Goal: Check status: Check status

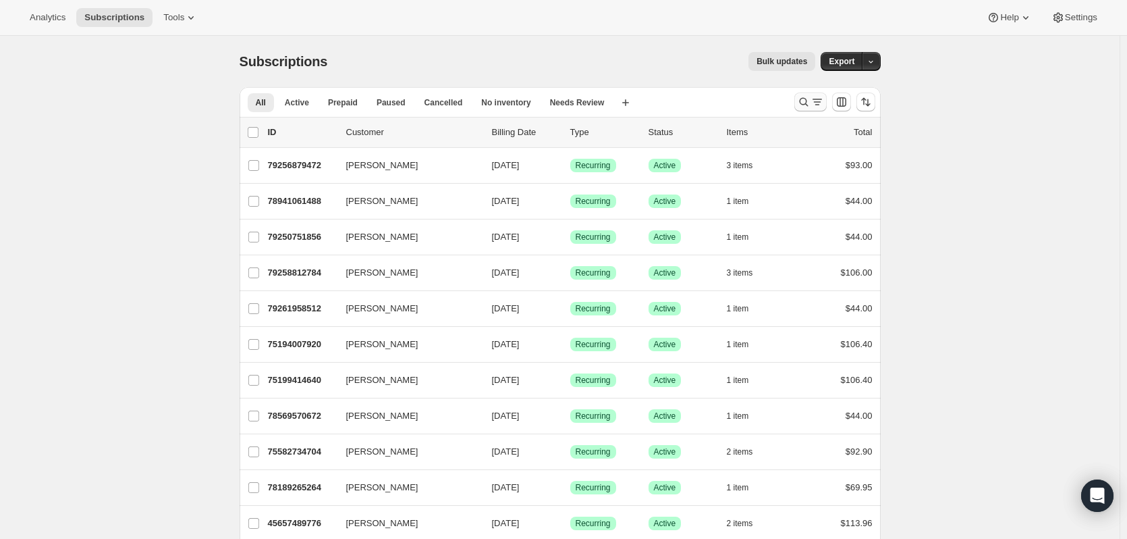
click at [807, 101] on icon "Search and filter results" at bounding box center [804, 102] width 14 height 14
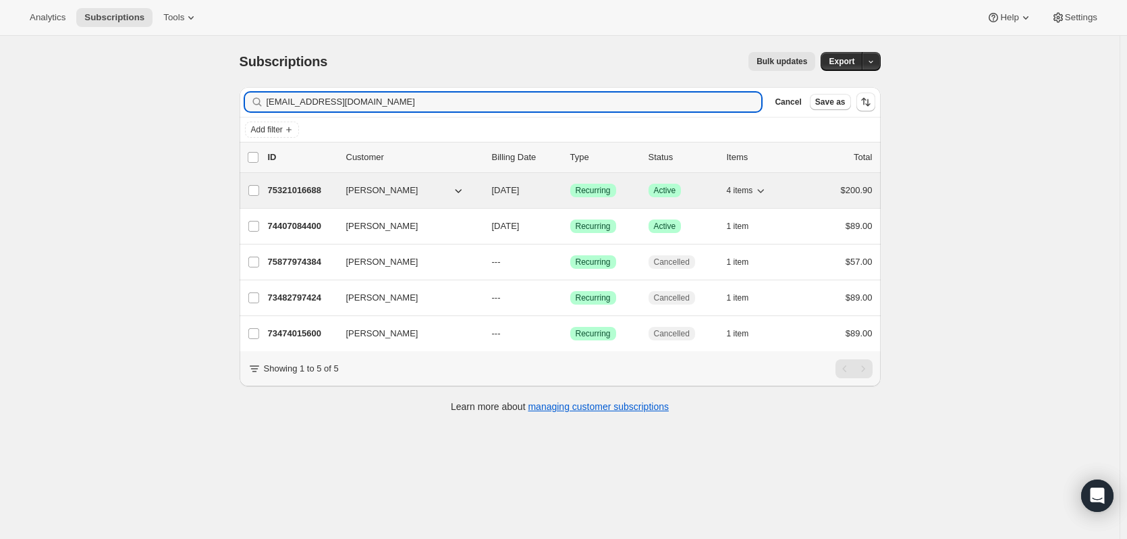
type input "[EMAIL_ADDRESS][DOMAIN_NAME]"
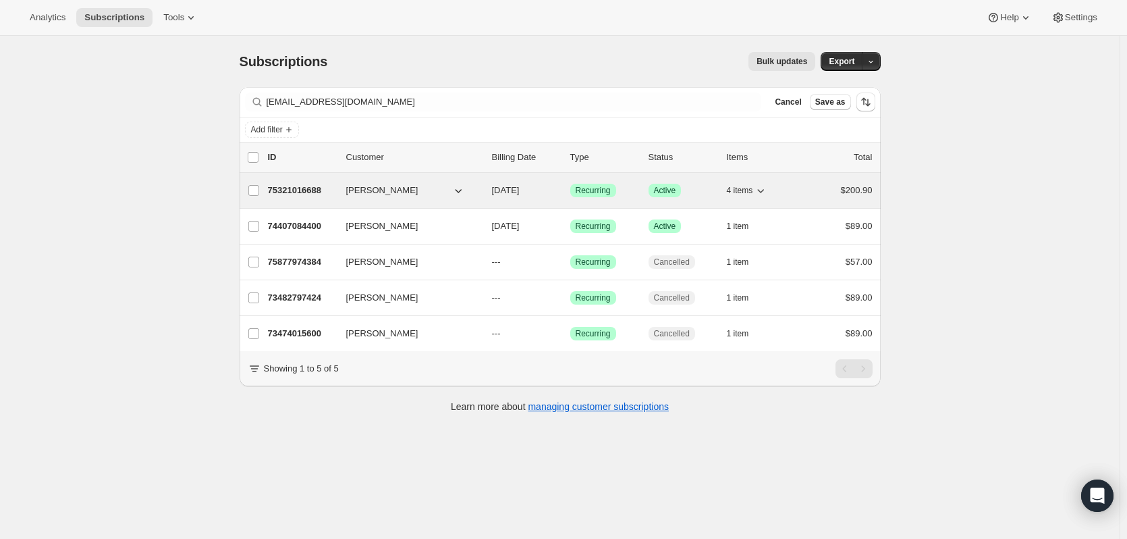
click at [765, 187] on icon "button" at bounding box center [761, 191] width 14 height 14
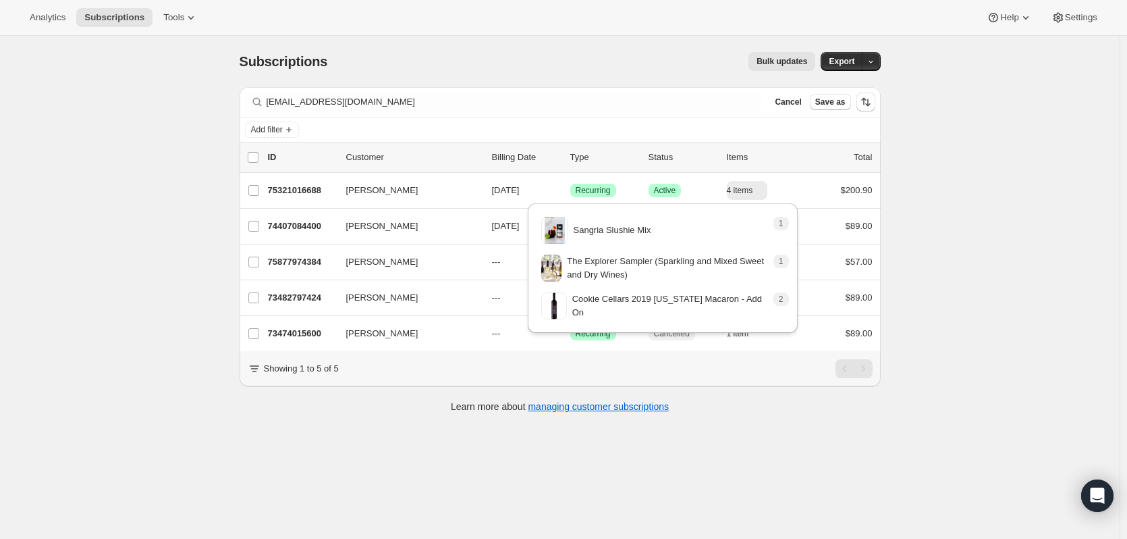
click at [962, 184] on div "Subscriptions. This page is ready Subscriptions Bulk updates More actions Bulk …" at bounding box center [560, 305] width 1120 height 539
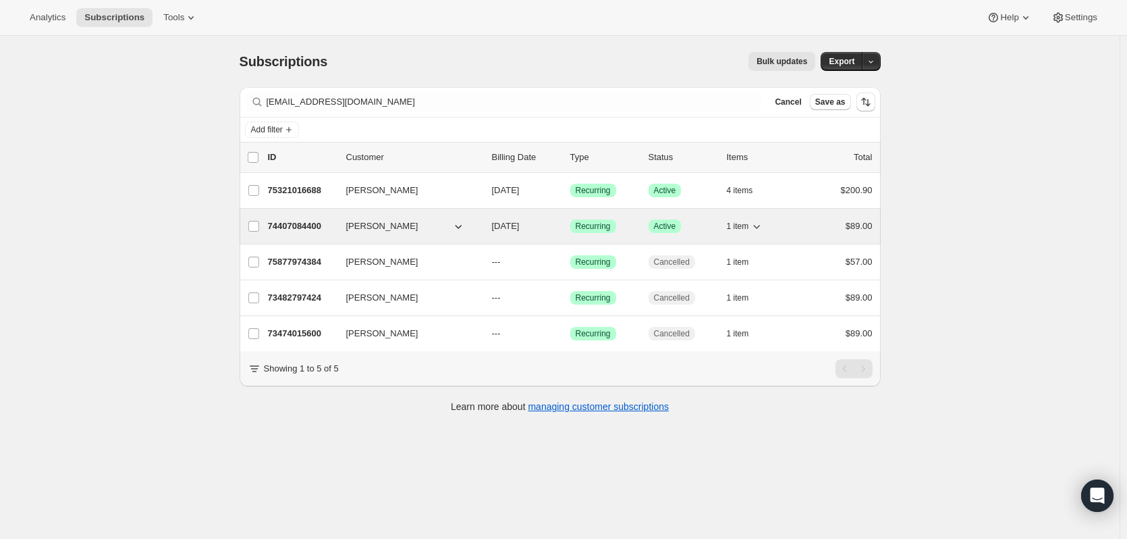
click at [760, 226] on icon "button" at bounding box center [757, 226] width 14 height 14
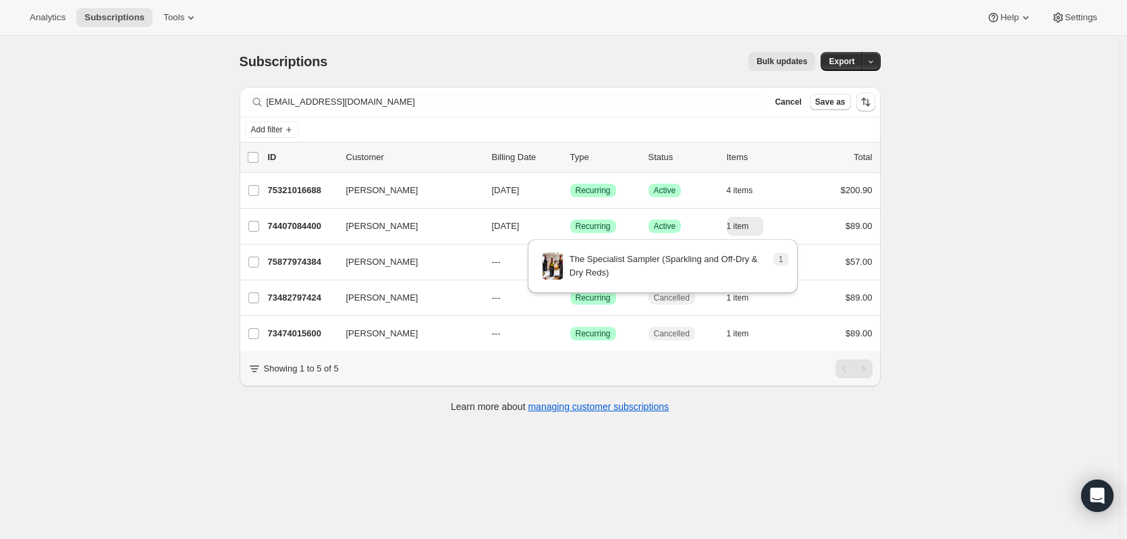
click at [963, 227] on div "Subscriptions. This page is ready Subscriptions Bulk updates More actions Bulk …" at bounding box center [560, 305] width 1120 height 539
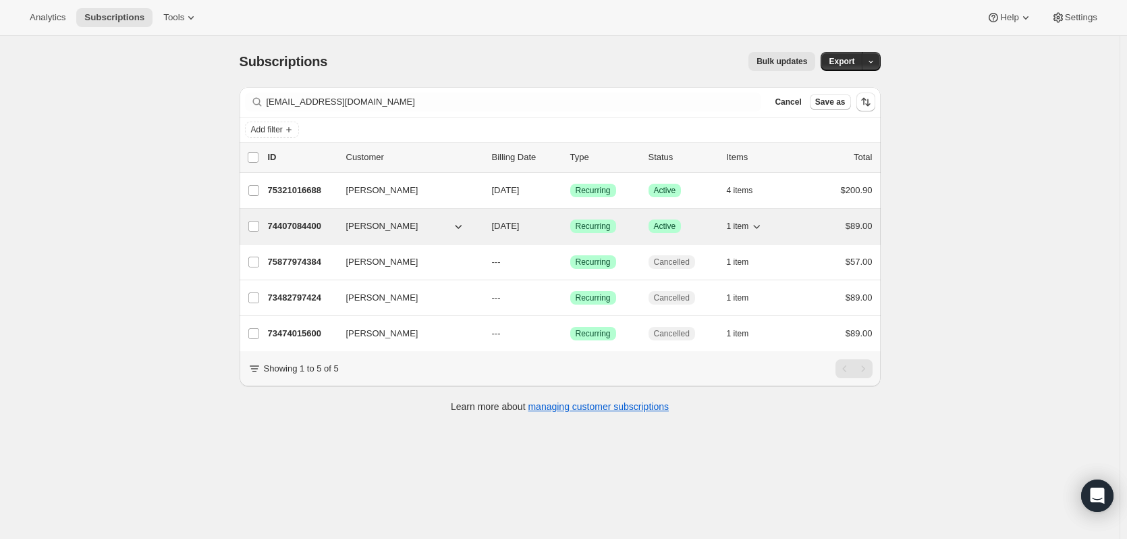
click at [462, 223] on icon "button" at bounding box center [459, 226] width 14 height 14
click at [757, 223] on icon "button" at bounding box center [757, 226] width 14 height 14
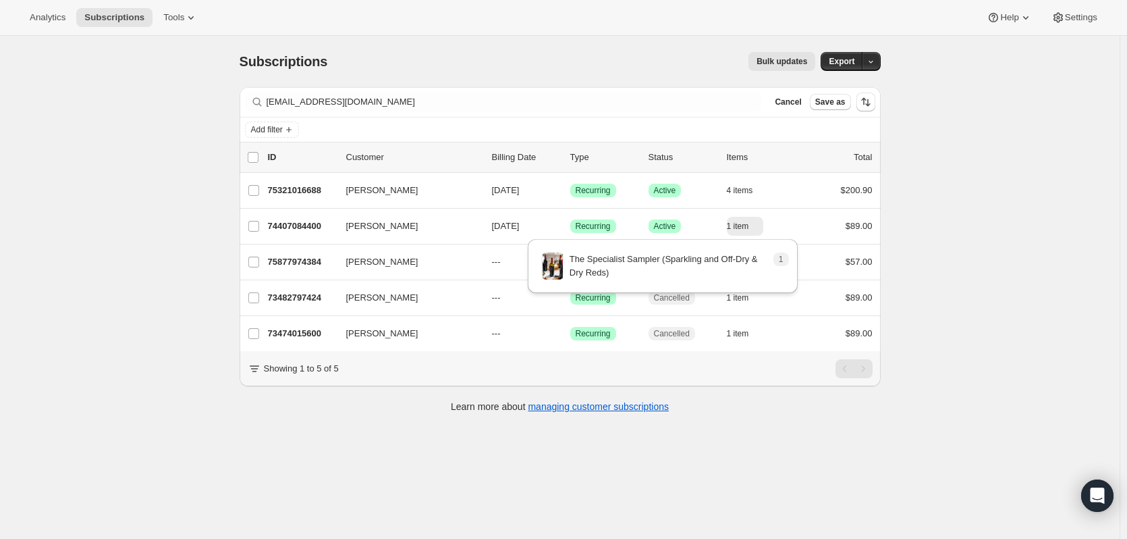
click at [950, 225] on div "Subscriptions. This page is ready Subscriptions Bulk updates More actions Bulk …" at bounding box center [560, 305] width 1120 height 539
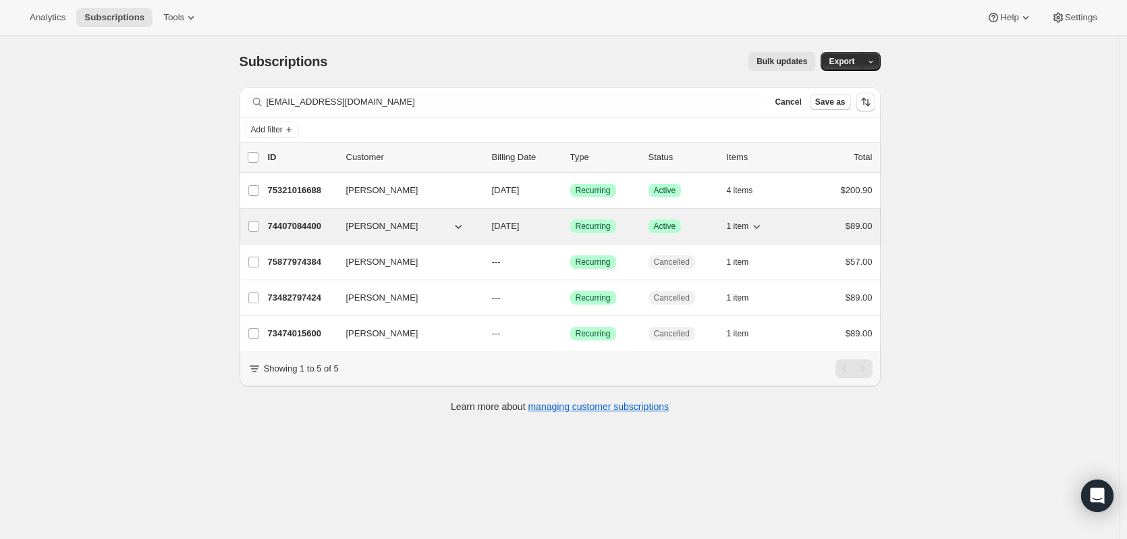
click at [300, 223] on p "74407084400" at bounding box center [302, 226] width 68 height 14
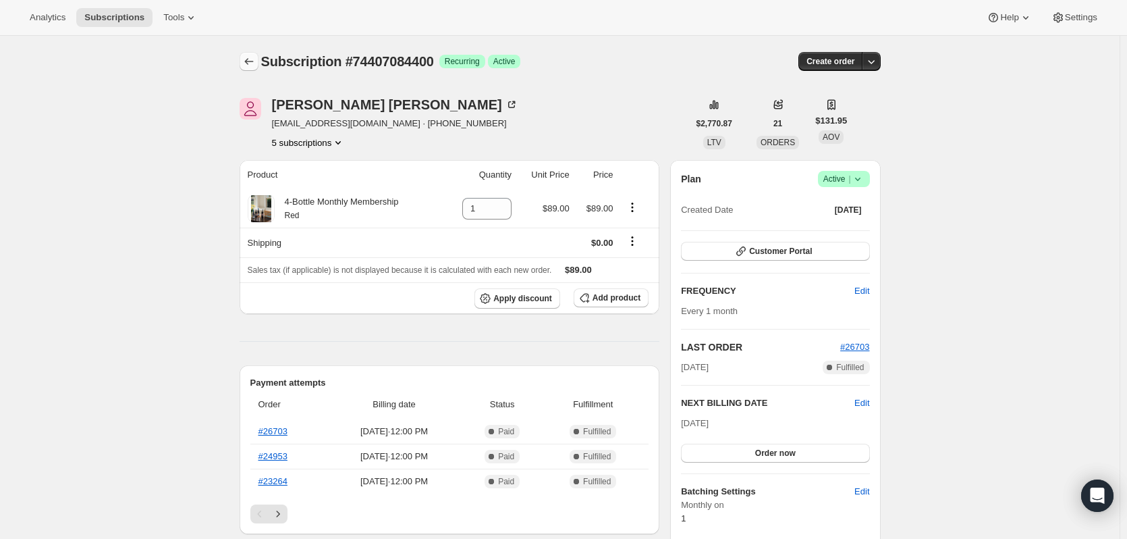
click at [252, 63] on icon "Subscriptions" at bounding box center [249, 62] width 14 height 14
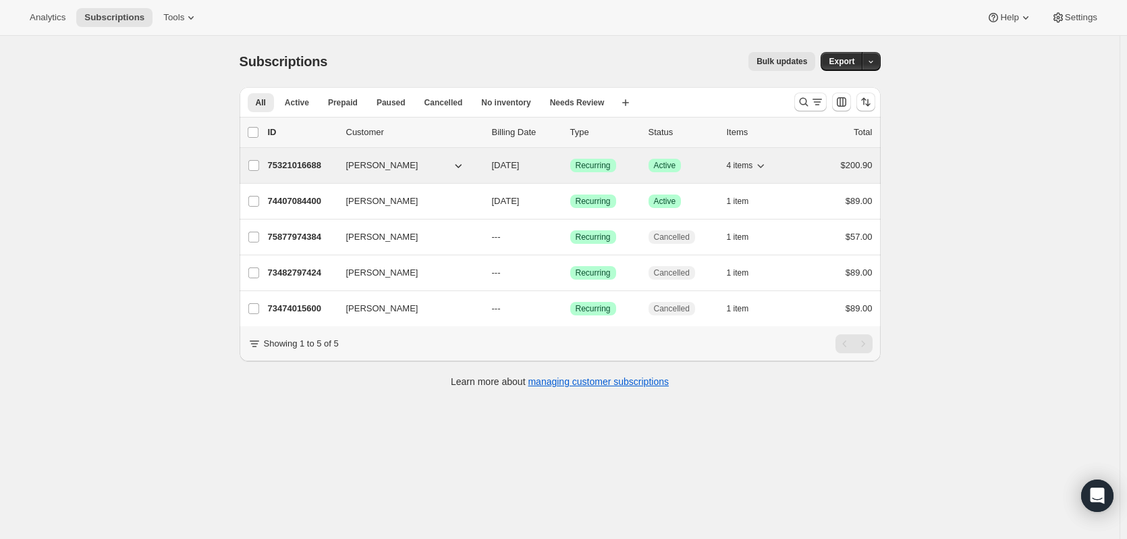
click at [764, 164] on icon "button" at bounding box center [761, 166] width 14 height 14
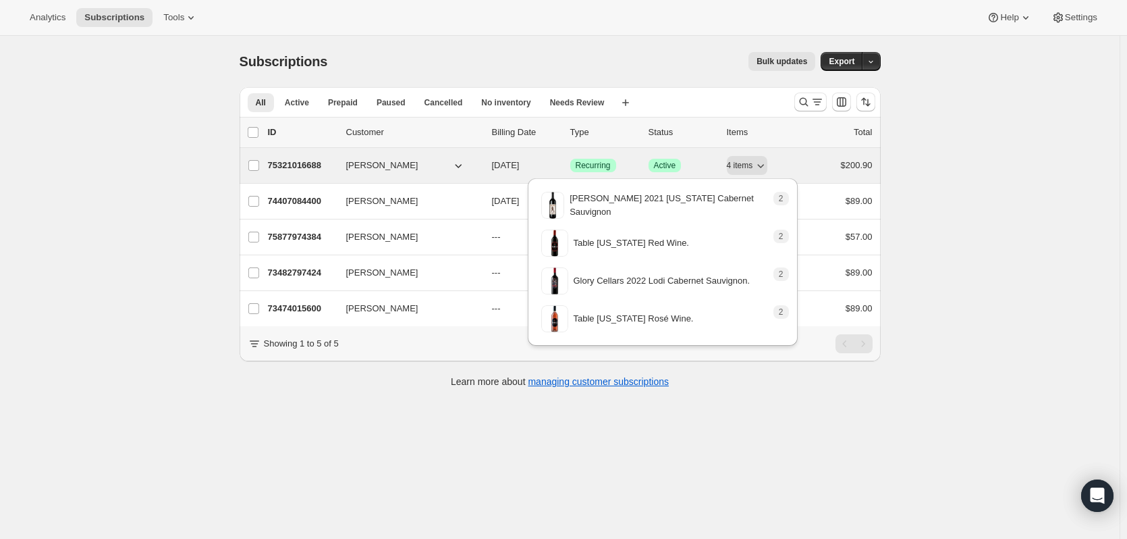
click at [304, 163] on p "75321016688" at bounding box center [302, 166] width 68 height 14
